Goal: Task Accomplishment & Management: Manage account settings

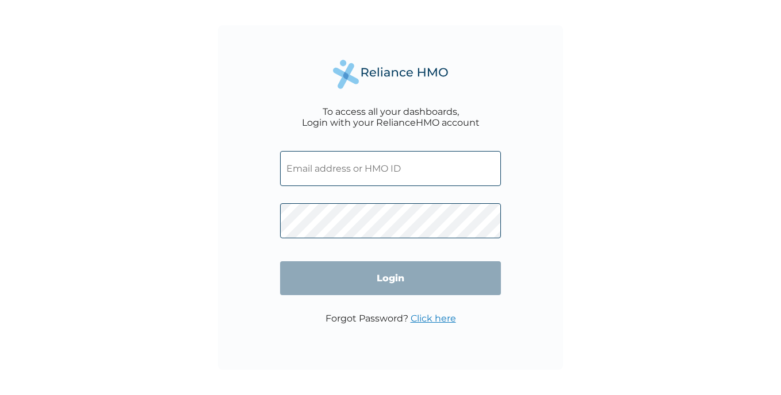
type input "EMAKPOR"
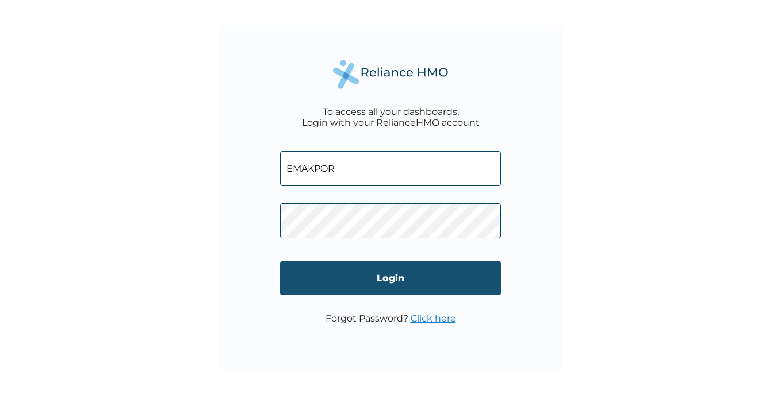
click at [388, 278] on input "Login" at bounding box center [390, 279] width 221 height 34
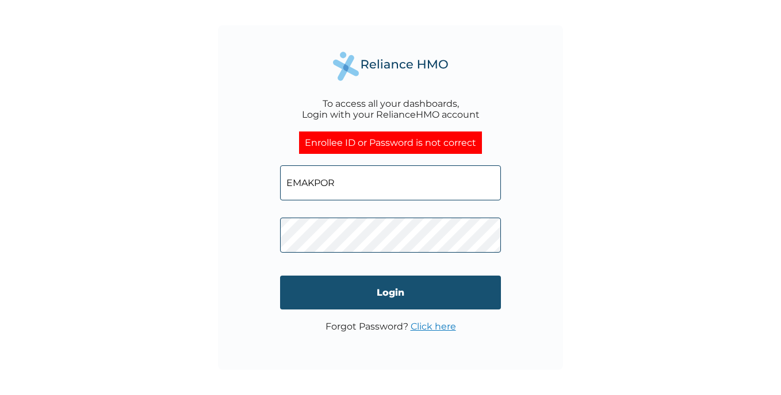
click at [402, 292] on input "Login" at bounding box center [390, 293] width 221 height 34
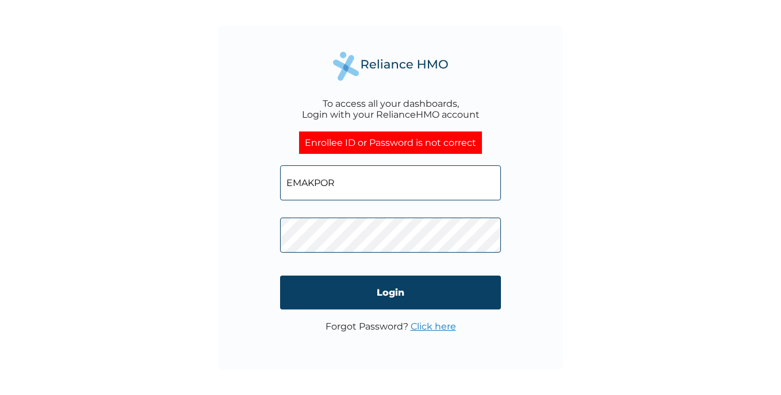
click at [372, 329] on p "Forgot Password? Click here" at bounding box center [390, 326] width 130 height 11
click at [435, 322] on link "Click here" at bounding box center [432, 326] width 45 height 11
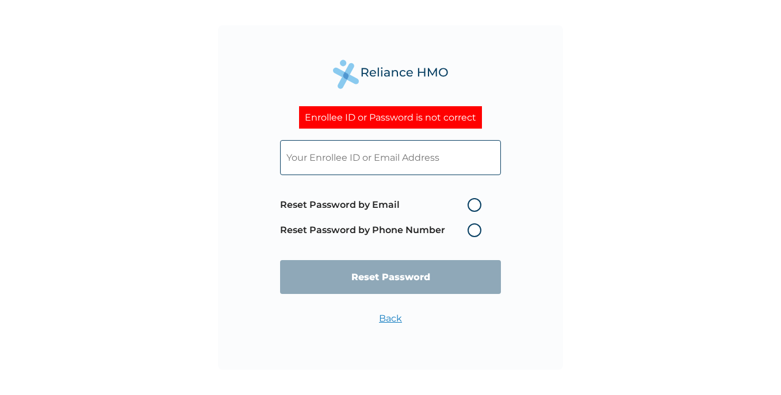
click at [473, 203] on label "Reset Password by Email" at bounding box center [383, 205] width 207 height 14
click at [470, 203] on input "Reset Password by Email" at bounding box center [460, 205] width 18 height 18
radio input "true"
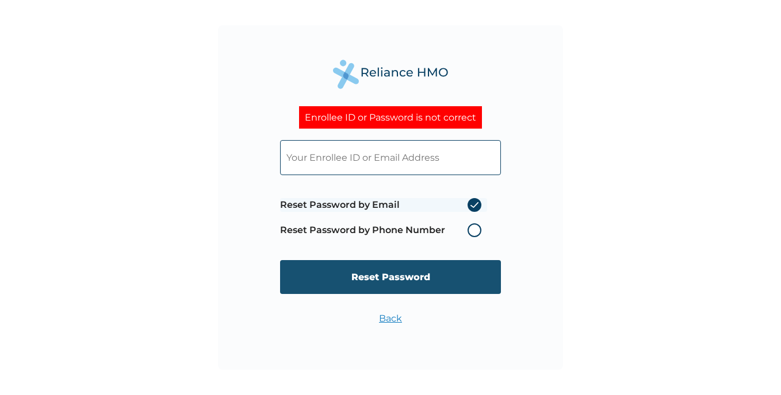
click at [381, 275] on input "Reset Password" at bounding box center [390, 277] width 221 height 34
type input "MSD/10016/A"
click at [384, 274] on input "Reset Password" at bounding box center [390, 277] width 221 height 34
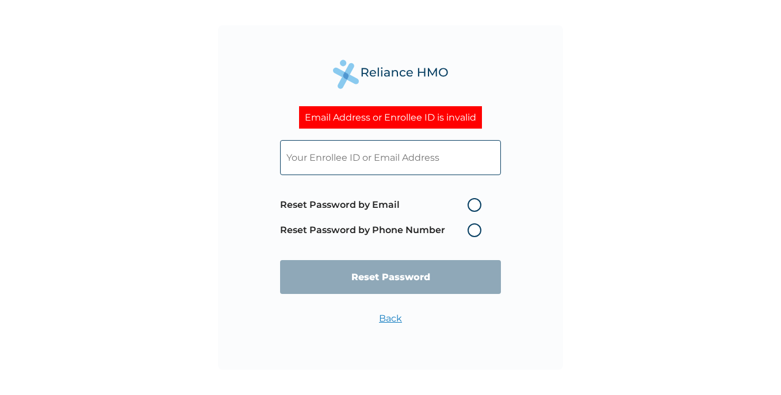
click at [479, 228] on label "Reset Password by Phone Number" at bounding box center [383, 231] width 207 height 14
click at [474, 229] on label "Reset Password by Phone Number" at bounding box center [383, 231] width 207 height 14
click at [471, 228] on label "Reset Password by Phone Number" at bounding box center [383, 231] width 207 height 14
click at [345, 158] on input "text" at bounding box center [390, 157] width 221 height 35
type input "hse@globalmarineng.com"
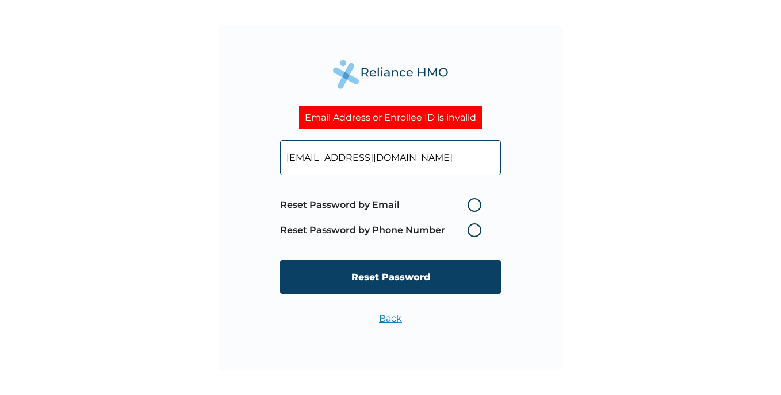
click at [481, 227] on label "Reset Password by Phone Number" at bounding box center [383, 231] width 207 height 14
click at [472, 205] on label "Reset Password by Email" at bounding box center [383, 205] width 207 height 14
click at [470, 205] on input "Reset Password by Email" at bounding box center [460, 205] width 18 height 18
radio input "true"
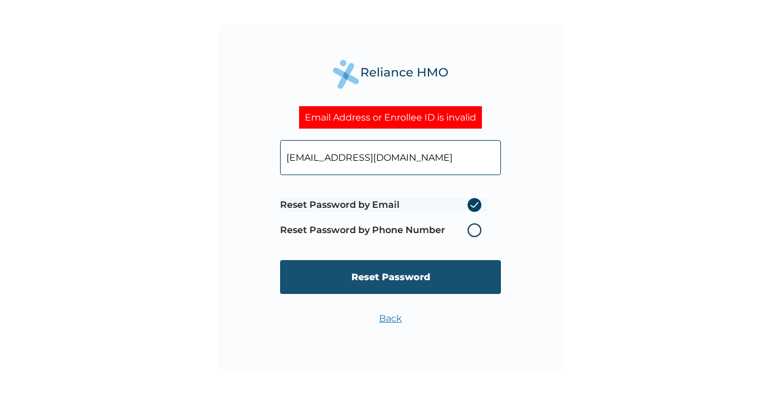
click at [390, 281] on input "Reset Password" at bounding box center [390, 277] width 221 height 34
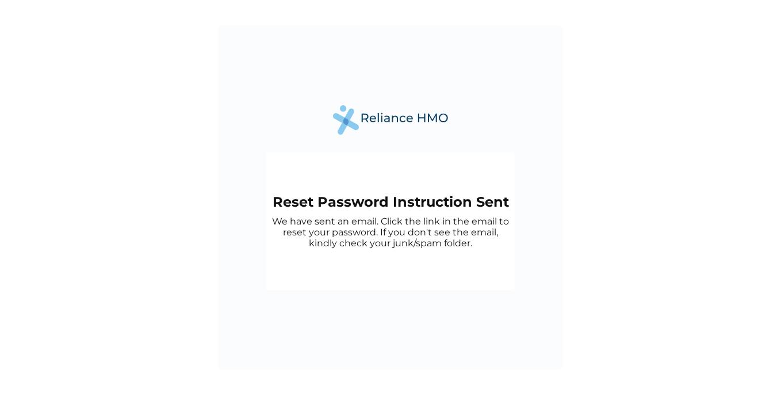
click at [396, 227] on p "We have sent an email. Click the link in the email to reset your password. If y…" at bounding box center [390, 232] width 237 height 33
click at [396, 226] on p "We have sent an email. Click the link in the email to reset your password. If y…" at bounding box center [390, 232] width 237 height 33
drag, startPoint x: 396, startPoint y: 226, endPoint x: 345, endPoint y: 221, distance: 51.4
click at [345, 221] on p "We have sent an email. Click the link in the email to reset your password. If y…" at bounding box center [390, 232] width 237 height 33
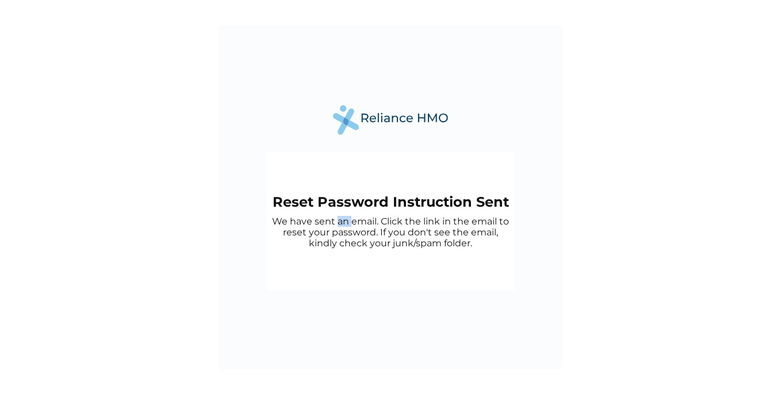
drag, startPoint x: 345, startPoint y: 221, endPoint x: 394, endPoint y: 117, distance: 115.2
click at [394, 117] on img at bounding box center [390, 119] width 115 height 29
click at [369, 232] on p "We have sent an email. Click the link in the email to reset your password. If y…" at bounding box center [390, 232] width 237 height 33
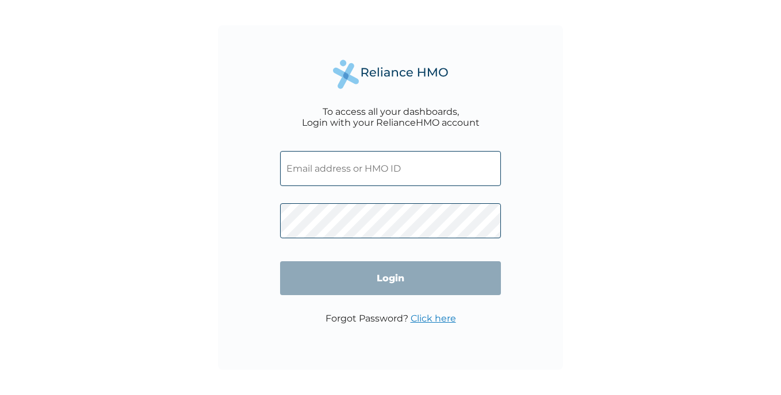
type input "EMAKPOR"
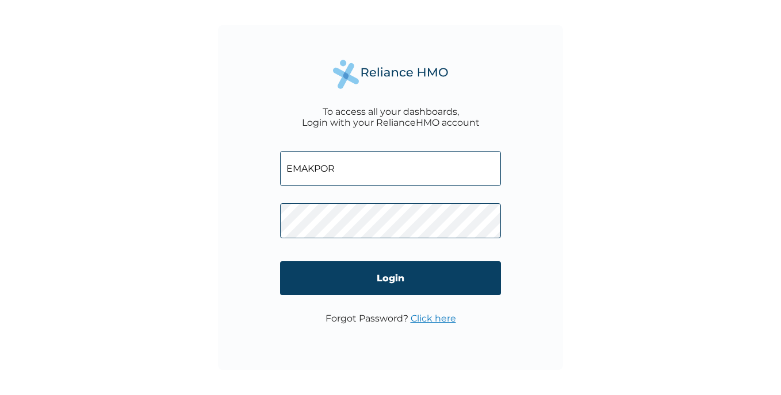
click at [422, 318] on link "Click here" at bounding box center [432, 318] width 45 height 11
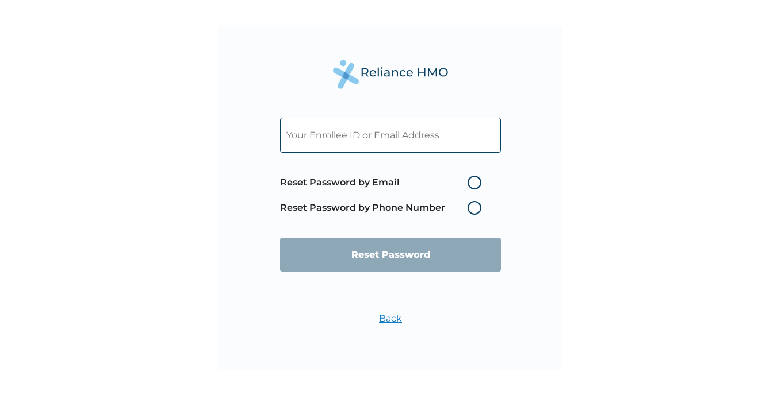
click at [473, 181] on label "Reset Password by Email" at bounding box center [383, 183] width 207 height 14
click at [470, 181] on input "Reset Password by Email" at bounding box center [460, 183] width 18 height 18
radio input "true"
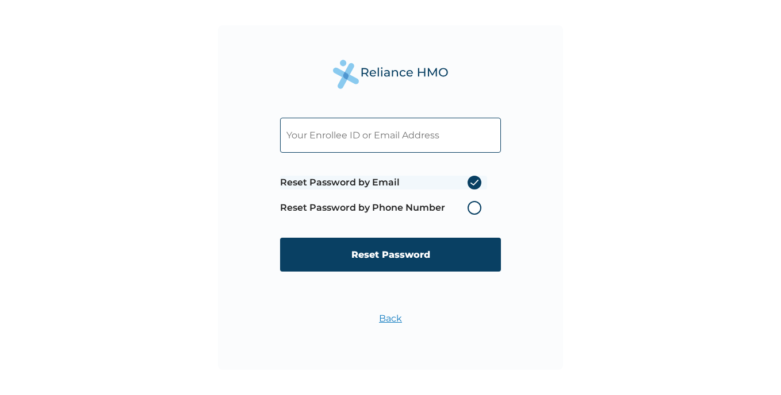
click at [387, 316] on link "Back" at bounding box center [390, 318] width 23 height 11
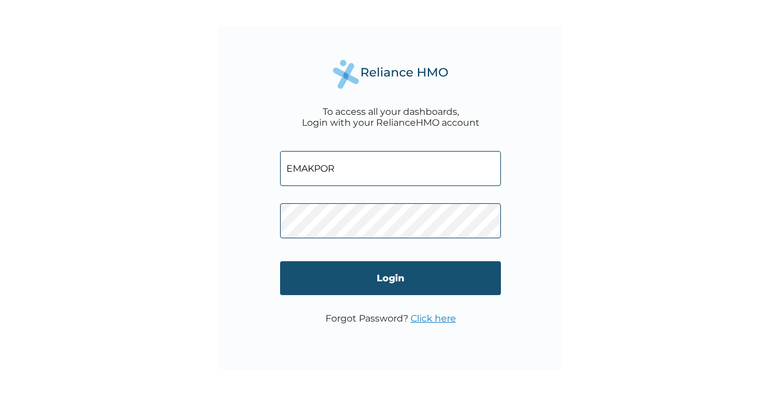
click at [392, 275] on input "Login" at bounding box center [390, 279] width 221 height 34
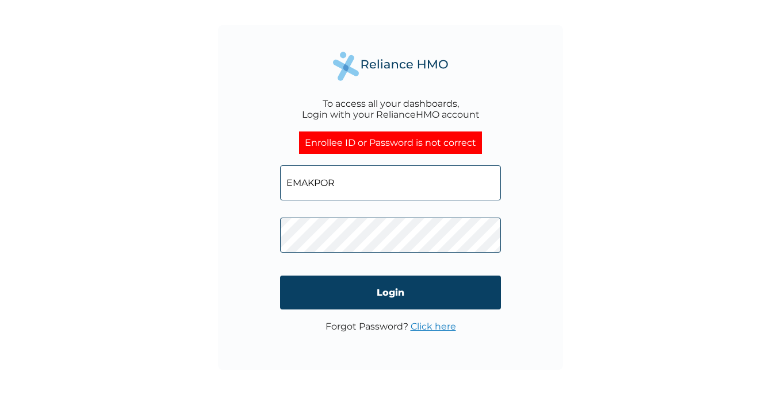
click at [417, 328] on link "Click here" at bounding box center [432, 326] width 45 height 11
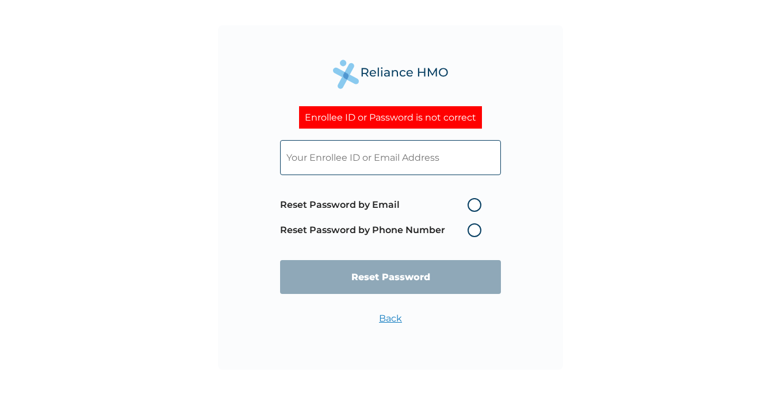
click at [472, 229] on label "Reset Password by Phone Number" at bounding box center [383, 231] width 207 height 14
click at [476, 202] on label "Reset Password by Email" at bounding box center [383, 205] width 207 height 14
click at [470, 202] on input "Reset Password by Email" at bounding box center [460, 205] width 18 height 18
radio input "true"
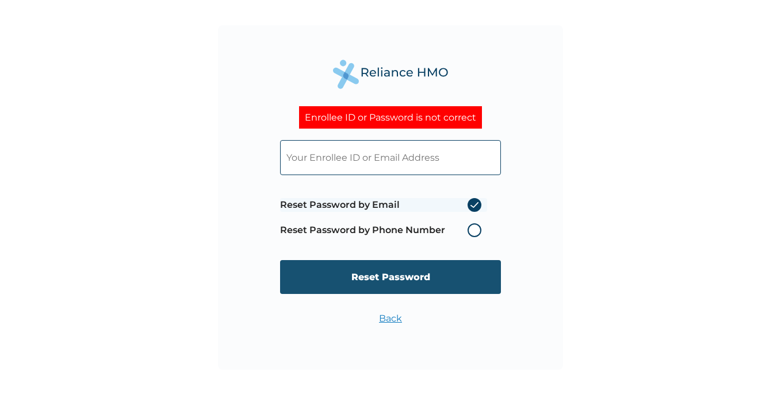
click at [386, 282] on input "Reset Password" at bounding box center [390, 277] width 221 height 34
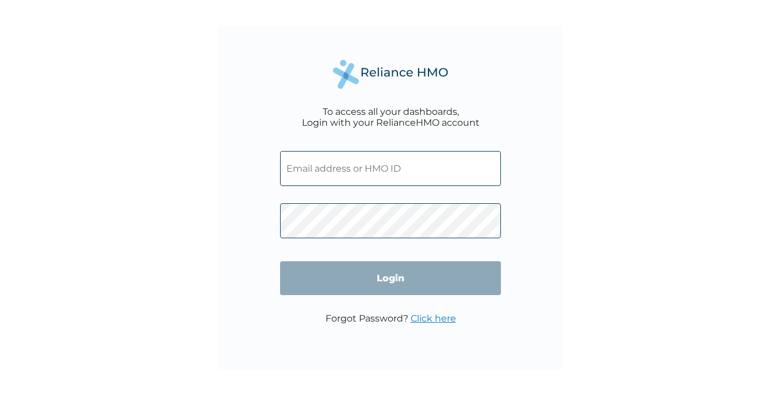
type input "EMAKPOR"
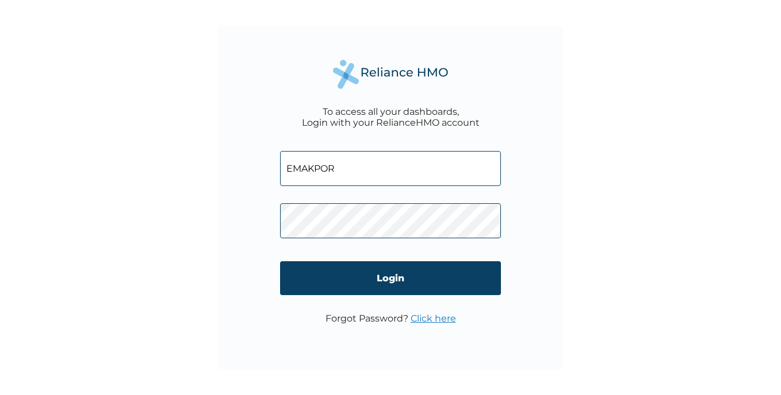
click at [317, 165] on input "EMAKPOR" at bounding box center [390, 168] width 221 height 35
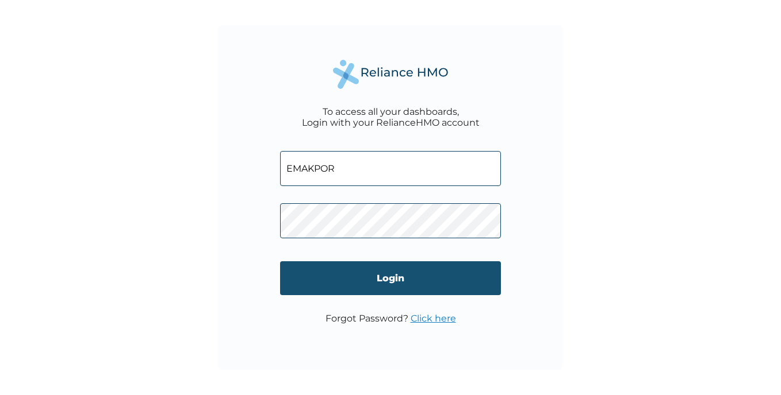
click at [395, 275] on input "Login" at bounding box center [390, 279] width 221 height 34
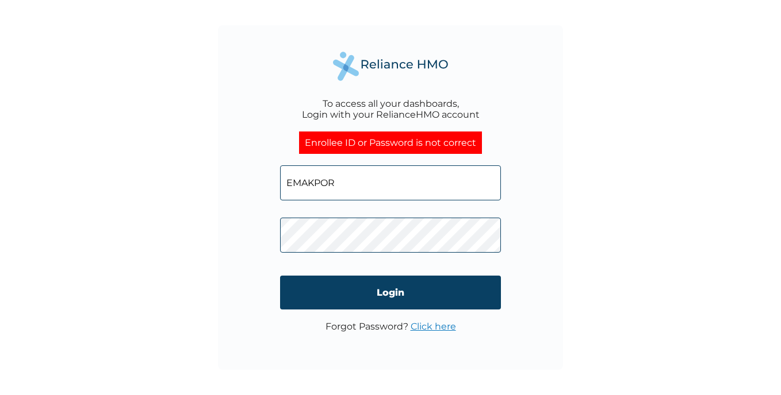
click at [390, 326] on p "Forgot Password? Click here" at bounding box center [390, 326] width 130 height 11
click at [427, 324] on link "Click here" at bounding box center [432, 326] width 45 height 11
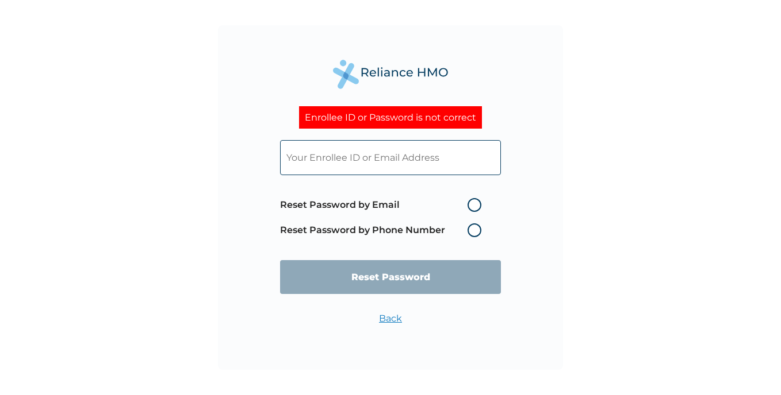
click at [477, 203] on label "Reset Password by Email" at bounding box center [383, 205] width 207 height 14
click at [470, 203] on input "Reset Password by Email" at bounding box center [460, 205] width 18 height 18
radio input "true"
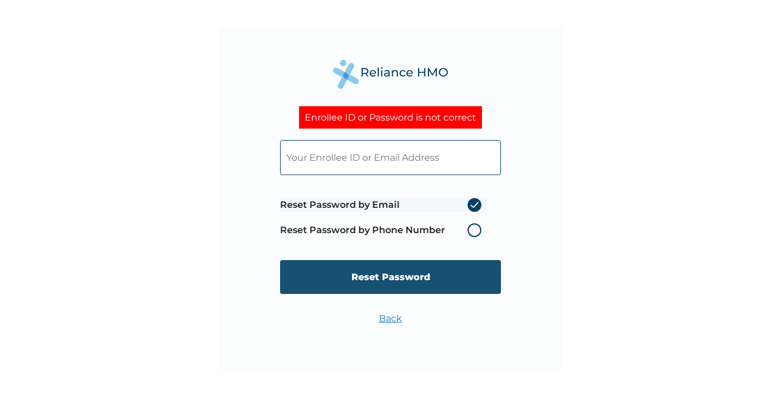
click at [387, 273] on input "Reset Password" at bounding box center [390, 277] width 221 height 34
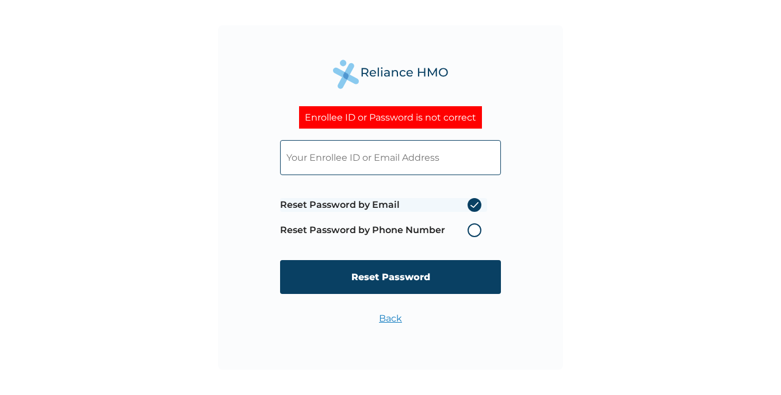
click at [331, 157] on input "text" at bounding box center [390, 157] width 221 height 35
click at [533, 214] on div "Enrollee ID or Password is not correct Reset Password by Email Reset Password b…" at bounding box center [390, 197] width 345 height 345
click at [346, 163] on input "text" at bounding box center [390, 157] width 221 height 35
type input "hse@globalmarineng.com"
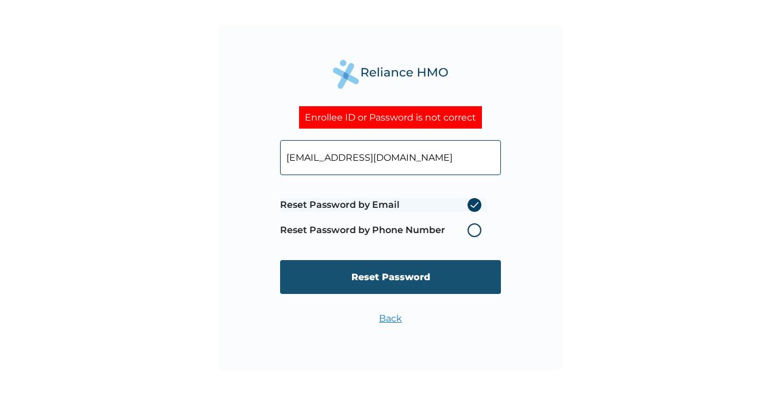
click at [385, 275] on input "Reset Password" at bounding box center [390, 277] width 221 height 34
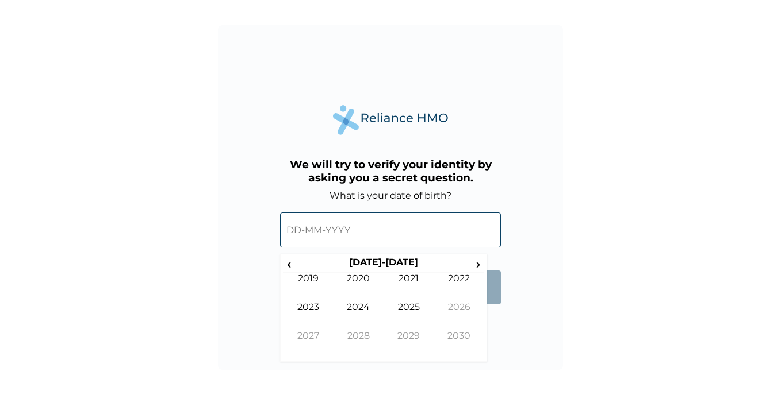
click at [292, 230] on input "text" at bounding box center [390, 230] width 221 height 35
click at [301, 232] on input "text" at bounding box center [390, 230] width 221 height 35
drag, startPoint x: 349, startPoint y: 285, endPoint x: 387, endPoint y: 286, distance: 38.0
click at [384, 286] on tr "2019 2020 2021 2022" at bounding box center [383, 287] width 201 height 29
click at [288, 264] on span "‹" at bounding box center [289, 264] width 12 height 14
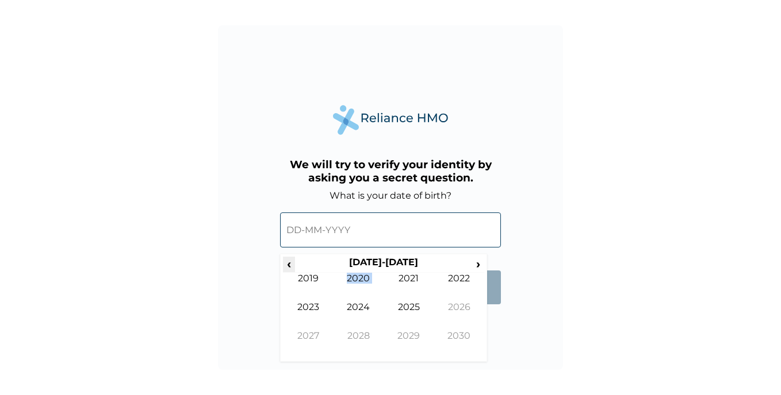
click at [288, 264] on span "‹" at bounding box center [289, 264] width 12 height 14
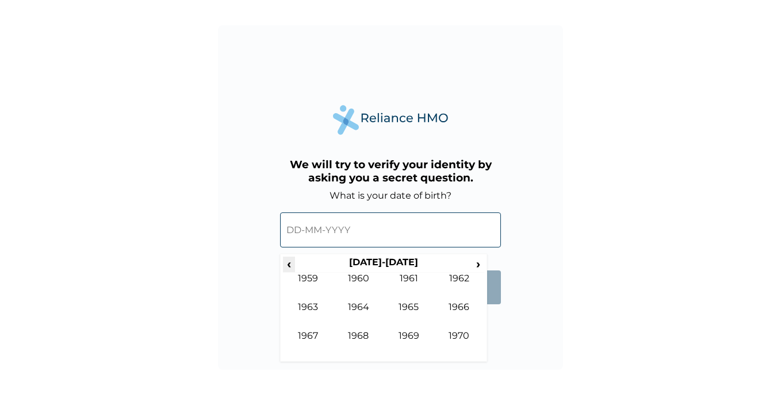
click at [288, 264] on span "‹" at bounding box center [289, 264] width 12 height 14
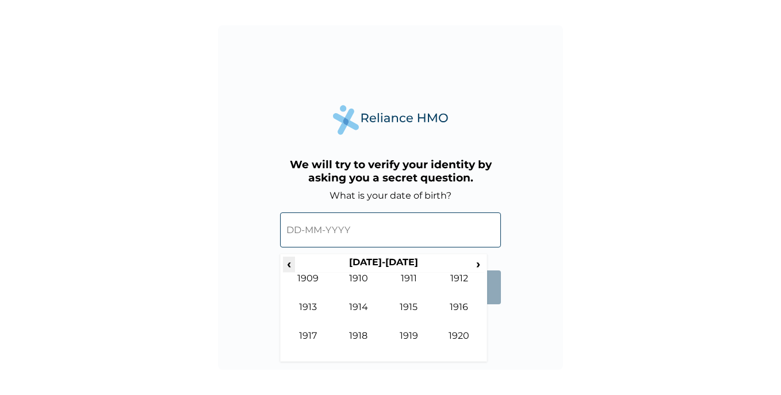
click at [288, 264] on span "‹" at bounding box center [289, 264] width 12 height 14
click at [289, 264] on span "‹" at bounding box center [289, 264] width 12 height 14
click at [479, 264] on span "›" at bounding box center [478, 264] width 13 height 14
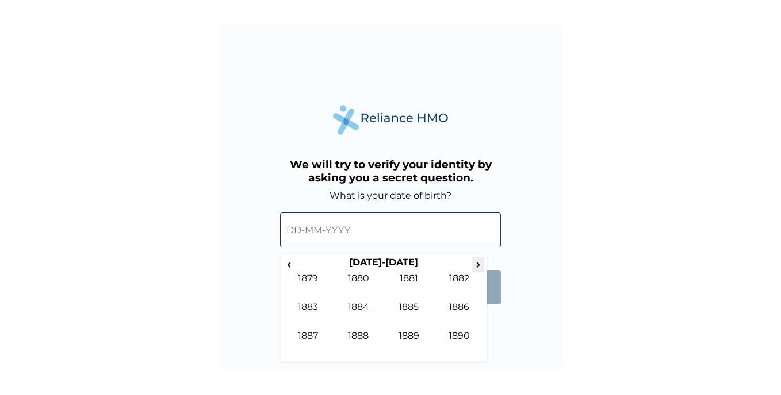
click at [479, 264] on span "›" at bounding box center [478, 264] width 13 height 14
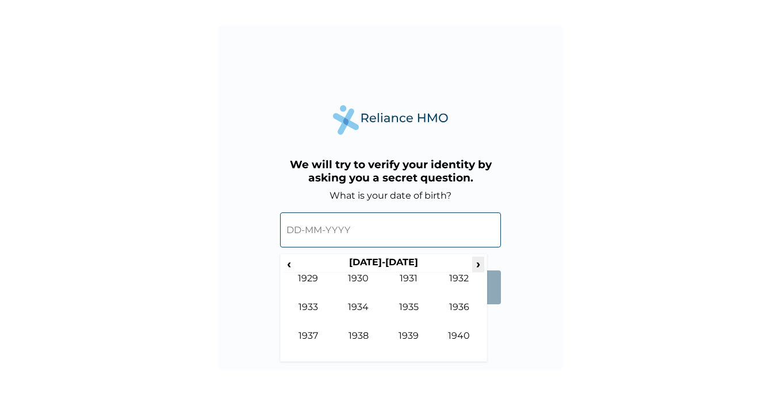
click at [479, 264] on span "›" at bounding box center [478, 264] width 13 height 14
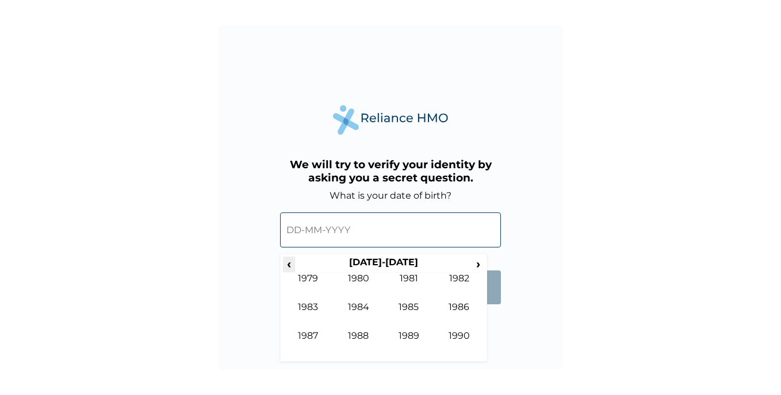
click at [288, 265] on span "‹" at bounding box center [289, 264] width 12 height 14
click at [478, 263] on span "›" at bounding box center [478, 264] width 13 height 14
click at [407, 307] on td "1965" at bounding box center [408, 316] width 51 height 29
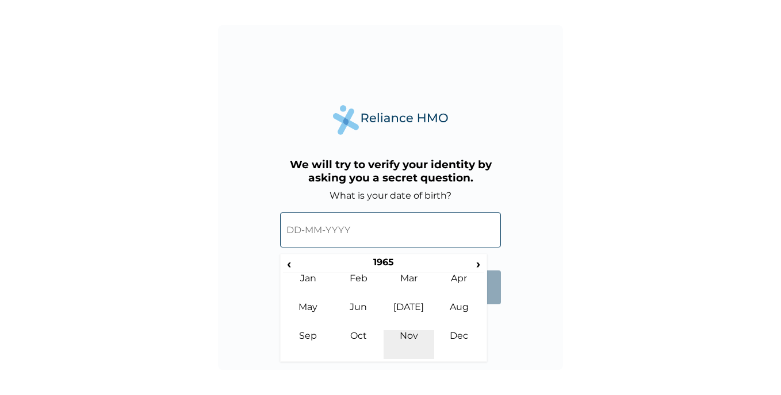
click at [410, 335] on td "Nov" at bounding box center [408, 345] width 51 height 29
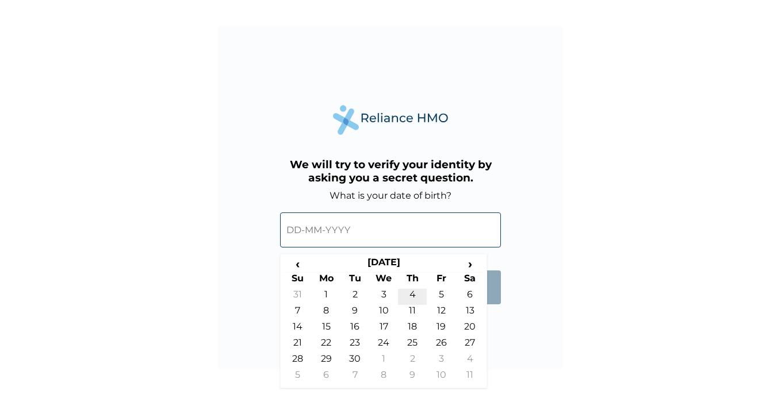
click at [414, 296] on td "4" at bounding box center [412, 297] width 29 height 16
type input "04-11-1965"
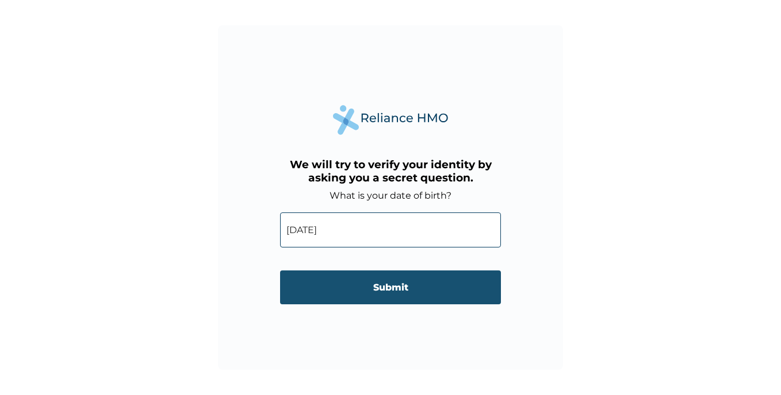
click at [386, 287] on input "Submit" at bounding box center [390, 288] width 221 height 34
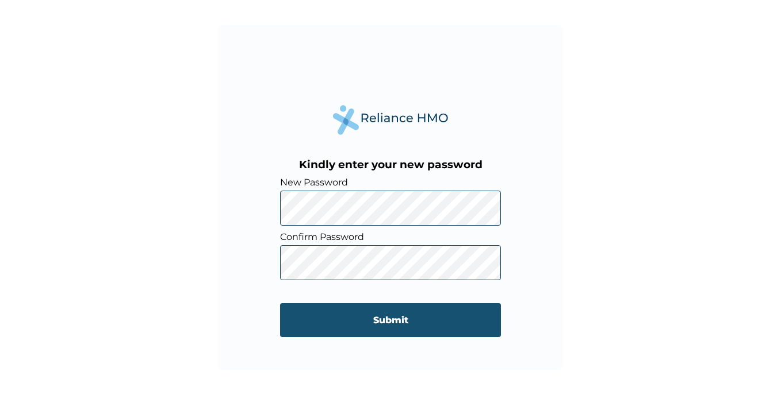
click at [383, 316] on input "Submit" at bounding box center [390, 320] width 221 height 34
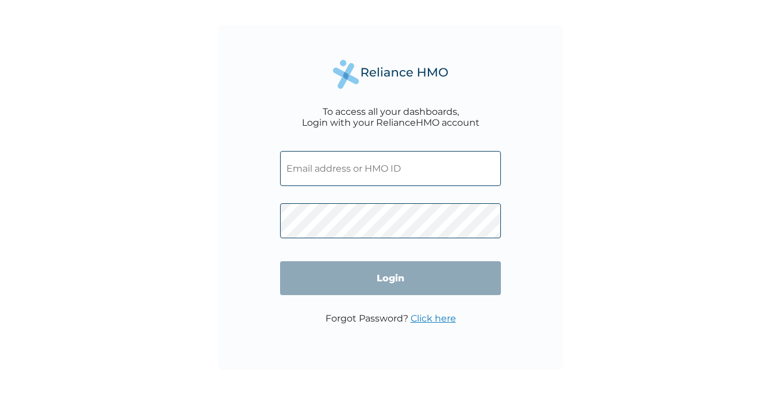
type input "EMAKPOR"
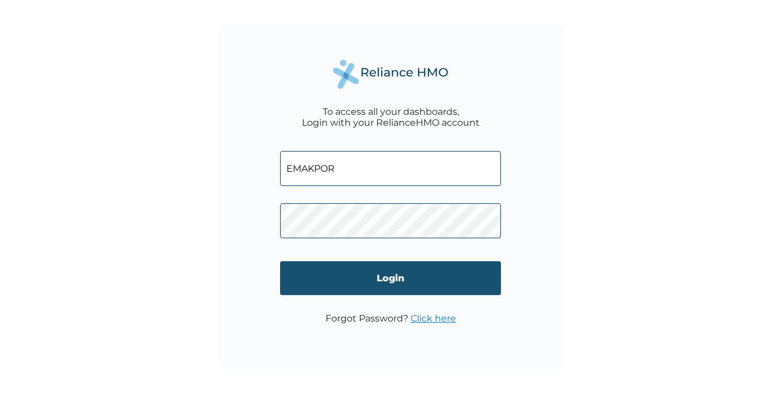
click at [396, 276] on input "Login" at bounding box center [390, 279] width 221 height 34
